Goal: Find contact information: Find contact information

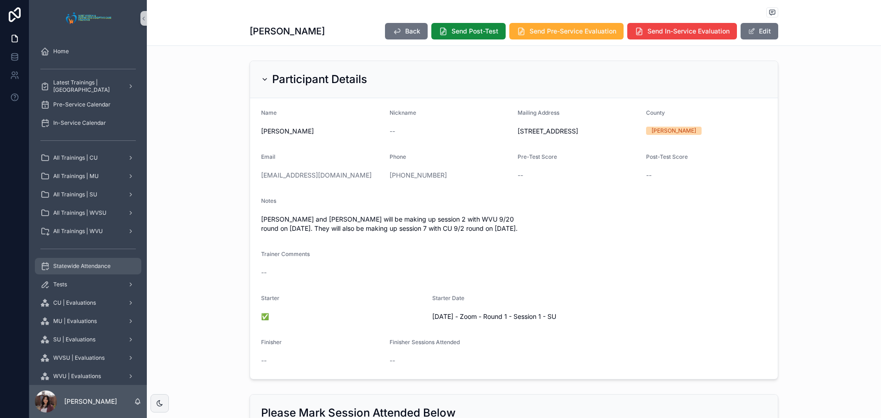
click at [91, 264] on span "Statewide Attendance" at bounding box center [81, 265] width 57 height 7
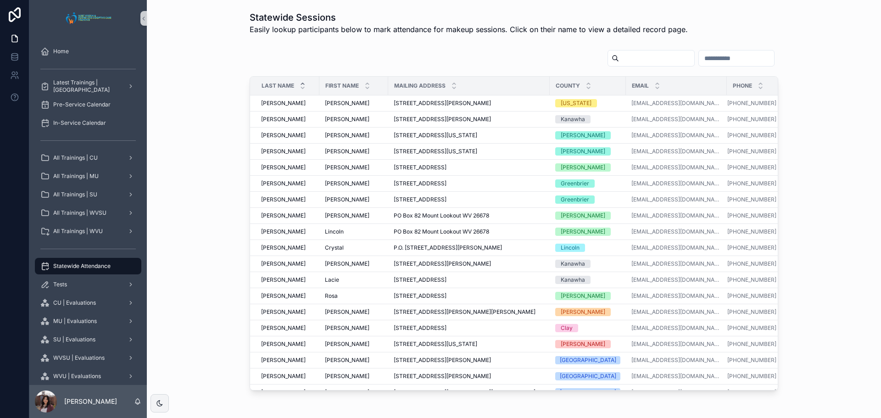
drag, startPoint x: 715, startPoint y: 54, endPoint x: 720, endPoint y: 61, distance: 8.9
click at [720, 61] on input "scrollable content" at bounding box center [736, 58] width 75 height 13
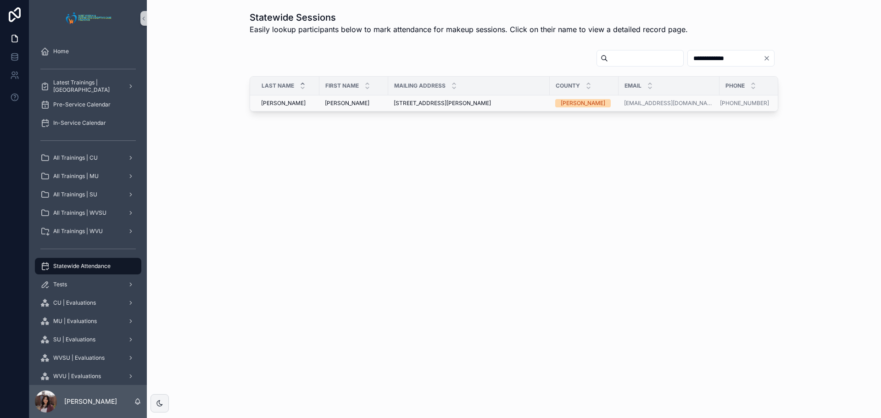
type input "**********"
click at [288, 99] on td "[PERSON_NAME] [PERSON_NAME]" at bounding box center [284, 103] width 69 height 16
drag, startPoint x: 391, startPoint y: 100, endPoint x: 486, endPoint y: 101, distance: 95.4
click at [486, 101] on td "[STREET_ADDRESS][PERSON_NAME] [STREET_ADDRESS][PERSON_NAME]" at bounding box center [469, 103] width 162 height 16
copy span "[STREET_ADDRESS][PERSON_NAME]"
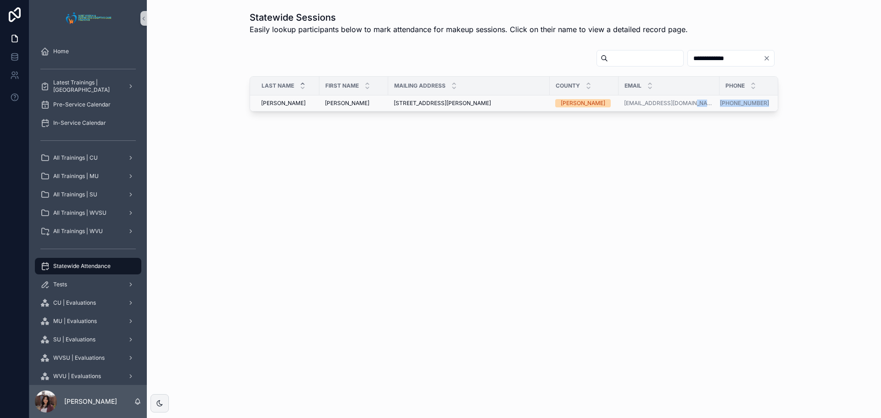
drag, startPoint x: 762, startPoint y: 98, endPoint x: 711, endPoint y: 101, distance: 51.0
click at [711, 101] on tr "[PERSON_NAME] [PERSON_NAME] [PERSON_NAME] [STREET_ADDRESS][PERSON_NAME] [STREET…" at bounding box center [524, 103] width 548 height 16
copy tr "[PHONE_NUMBER]"
